Goal: Information Seeking & Learning: Learn about a topic

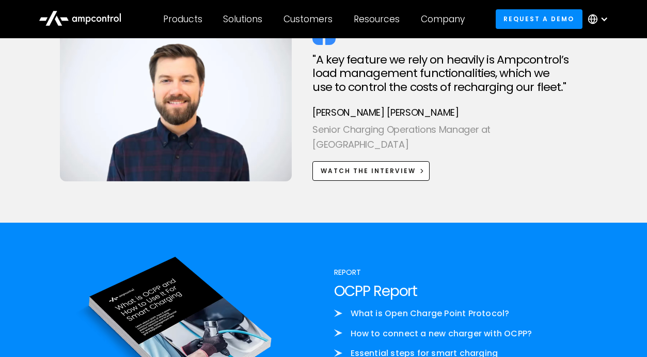
scroll to position [2490, 0]
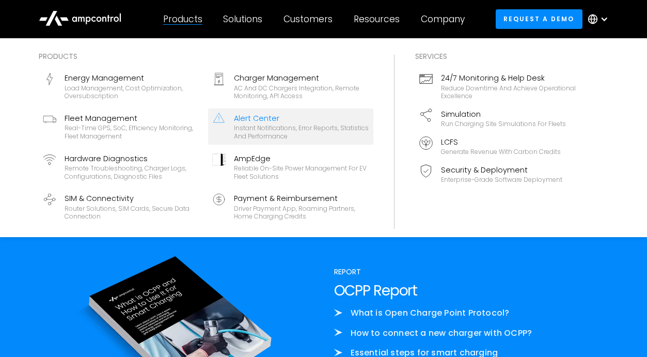
click at [267, 133] on div "Instant notifications, error reports, statistics and performance" at bounding box center [301, 132] width 135 height 16
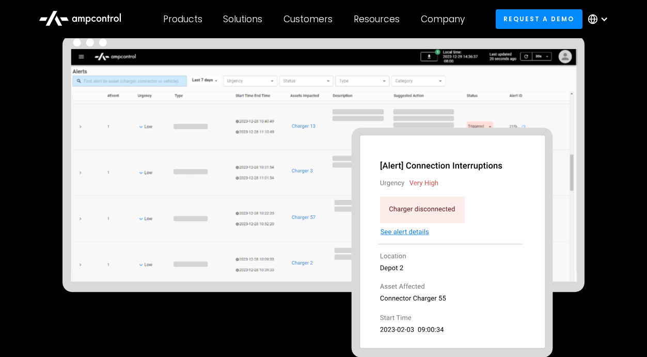
scroll to position [142, 0]
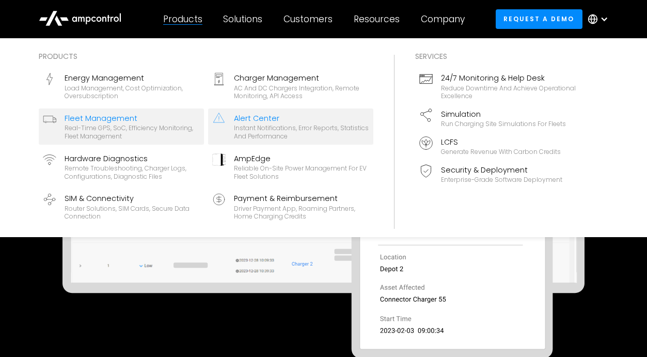
click at [123, 132] on div "Real-time GPS, SoC, efficiency monitoring, fleet management" at bounding box center [132, 132] width 135 height 16
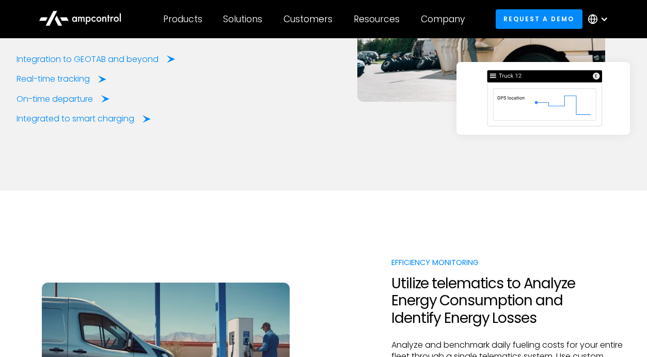
scroll to position [1915, 0]
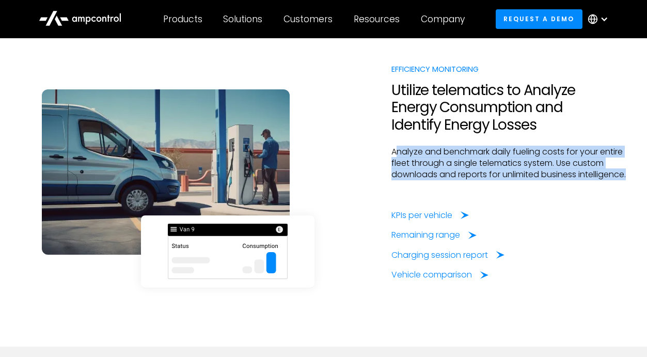
drag, startPoint x: 383, startPoint y: 159, endPoint x: 518, endPoint y: 199, distance: 140.6
click at [518, 199] on div "Efficiency Monitoring Utilize telematics to Analyze Energy Consumption and Iden…" at bounding box center [324, 171] width 614 height 217
click at [518, 199] on div at bounding box center [510, 195] width 239 height 29
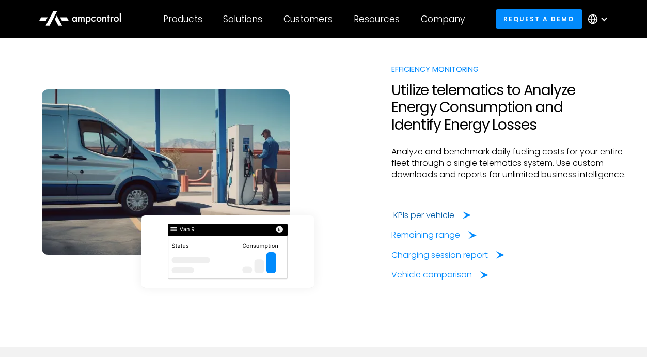
click at [433, 221] on div "KPIs per vehicle" at bounding box center [423, 215] width 61 height 11
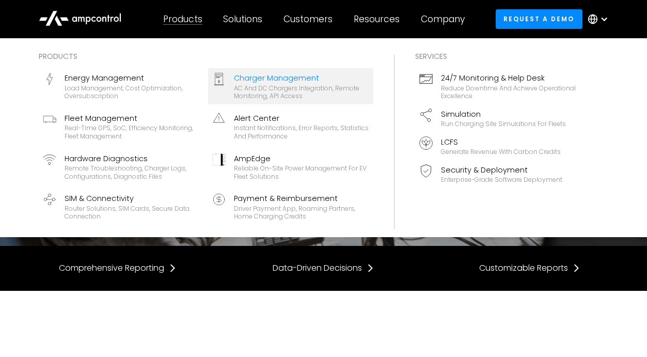
click at [253, 93] on div "AC and DC chargers integration, remote monitoring, API access" at bounding box center [301, 92] width 135 height 16
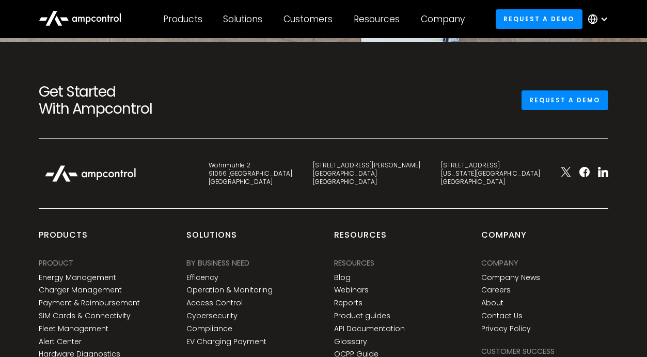
scroll to position [3923, 0]
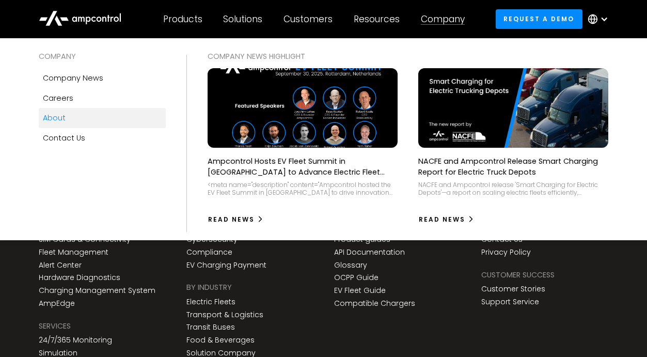
click at [70, 119] on link "About" at bounding box center [102, 118] width 127 height 20
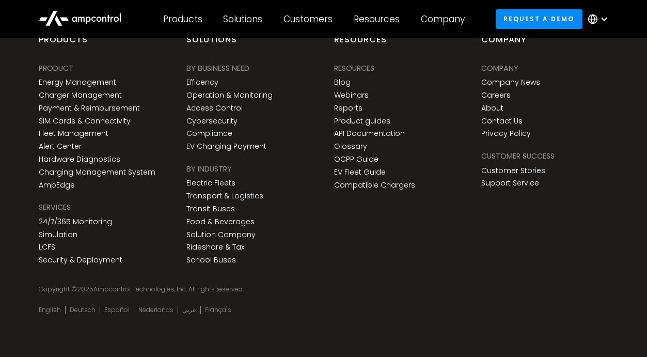
scroll to position [3860, 0]
